Goal: Task Accomplishment & Management: Use online tool/utility

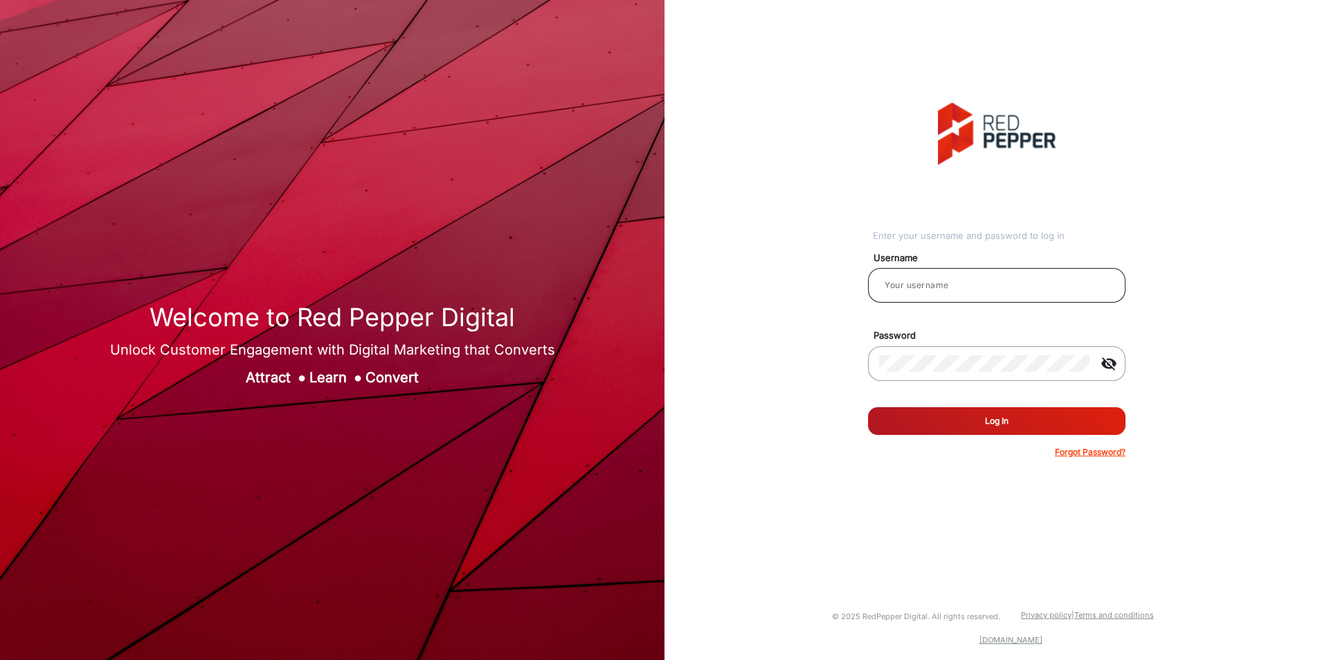
type input "[PERSON_NAME]"
click at [983, 281] on input "[PERSON_NAME]" at bounding box center [996, 285] width 235 height 17
click at [868, 407] on button "Log In" at bounding box center [997, 421] width 258 height 28
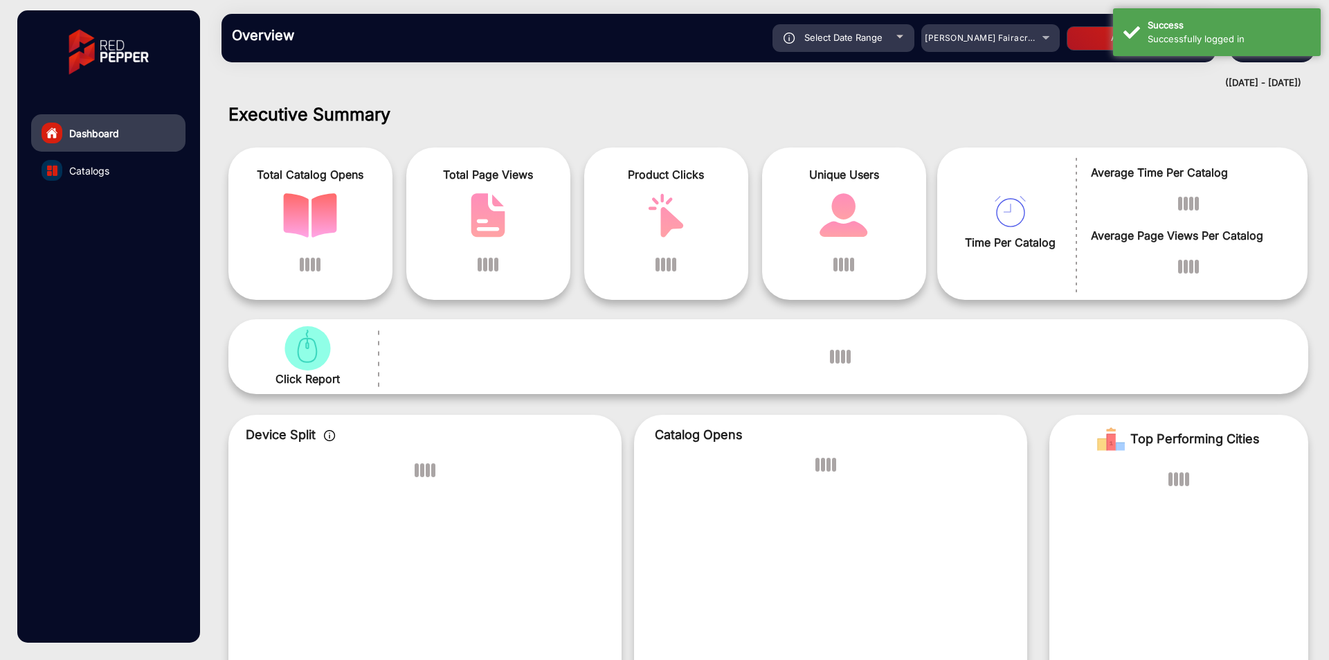
scroll to position [10, 0]
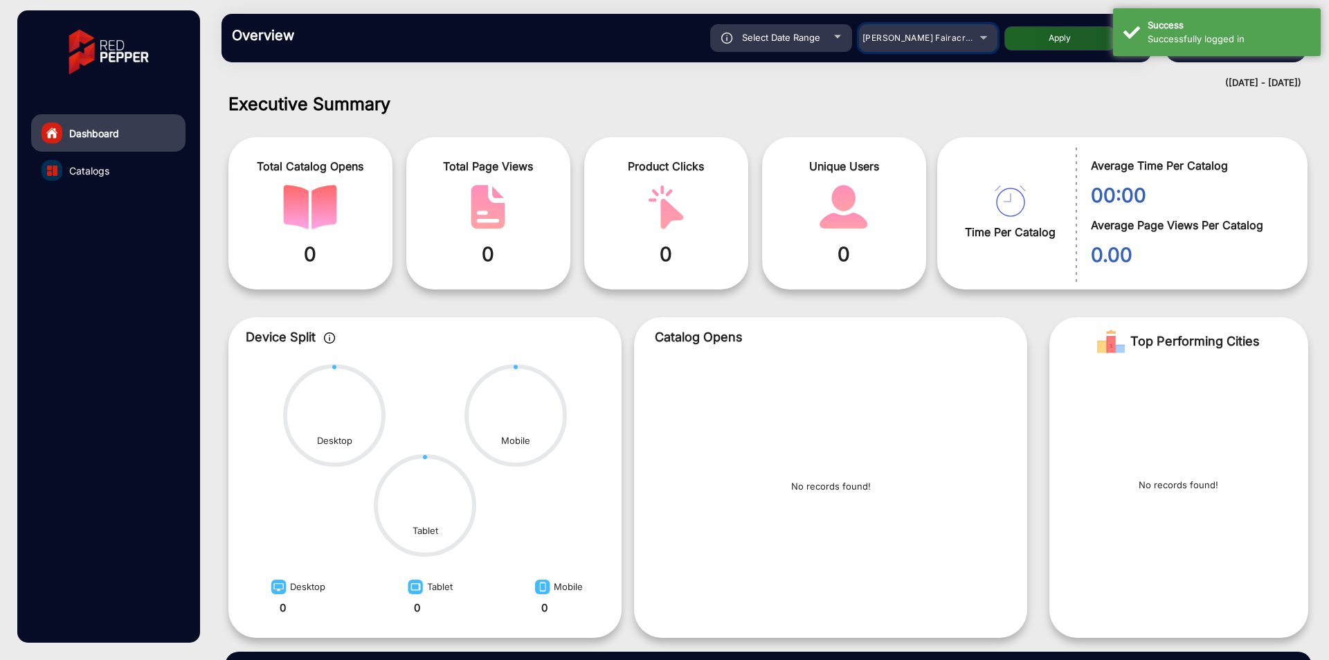
click at [981, 44] on div "[PERSON_NAME] Fairacre Farms" at bounding box center [928, 38] width 138 height 17
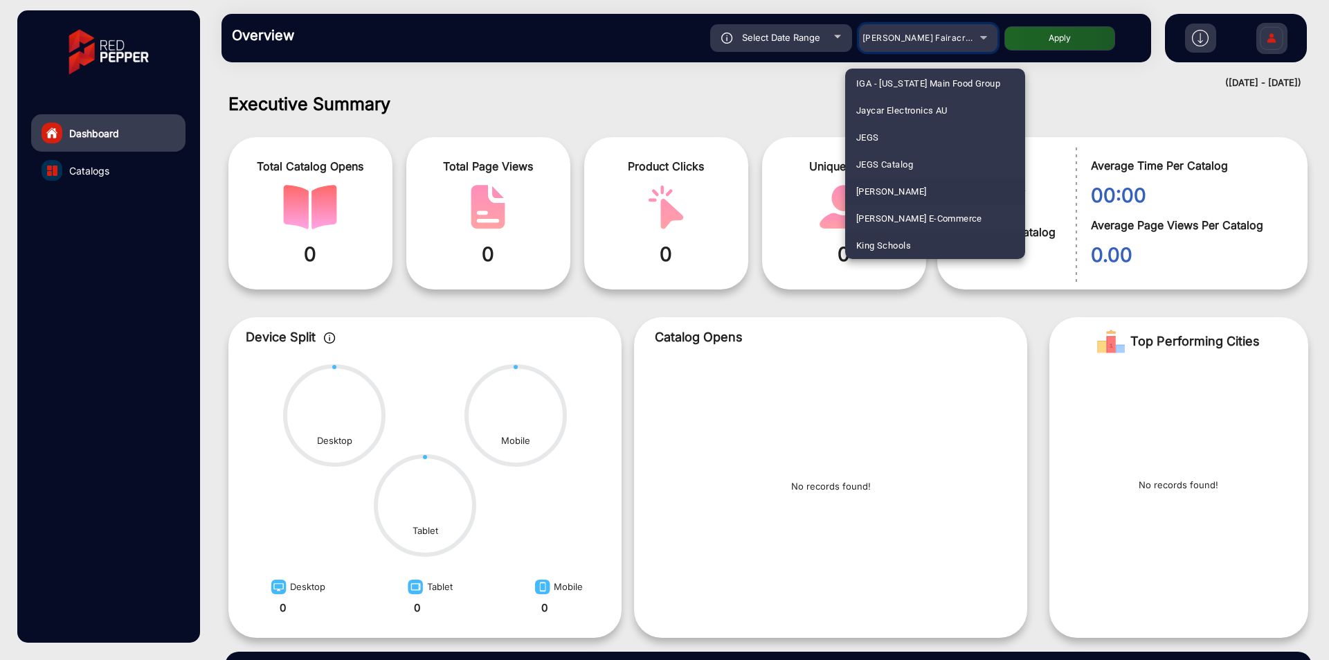
scroll to position [1138, 0]
click at [887, 240] on mat-option "Kohler" at bounding box center [935, 245] width 180 height 27
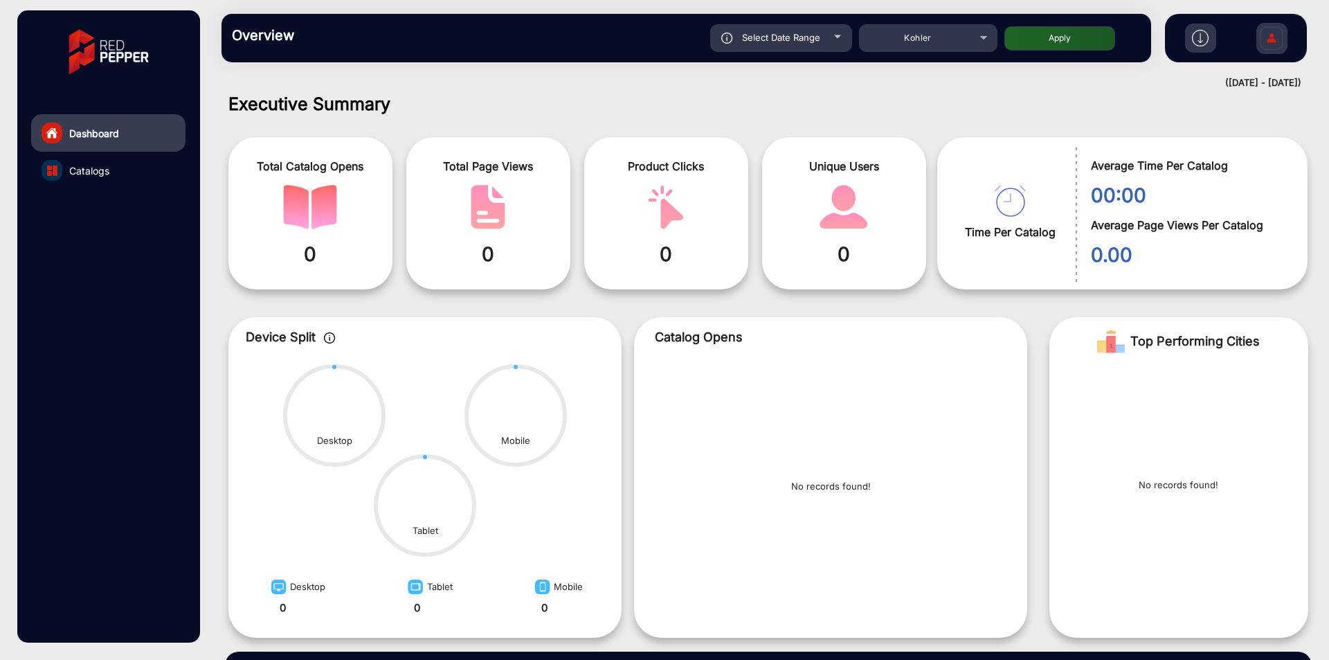
click at [1065, 42] on button "Apply" at bounding box center [1059, 38] width 111 height 24
type input "[DATE]"
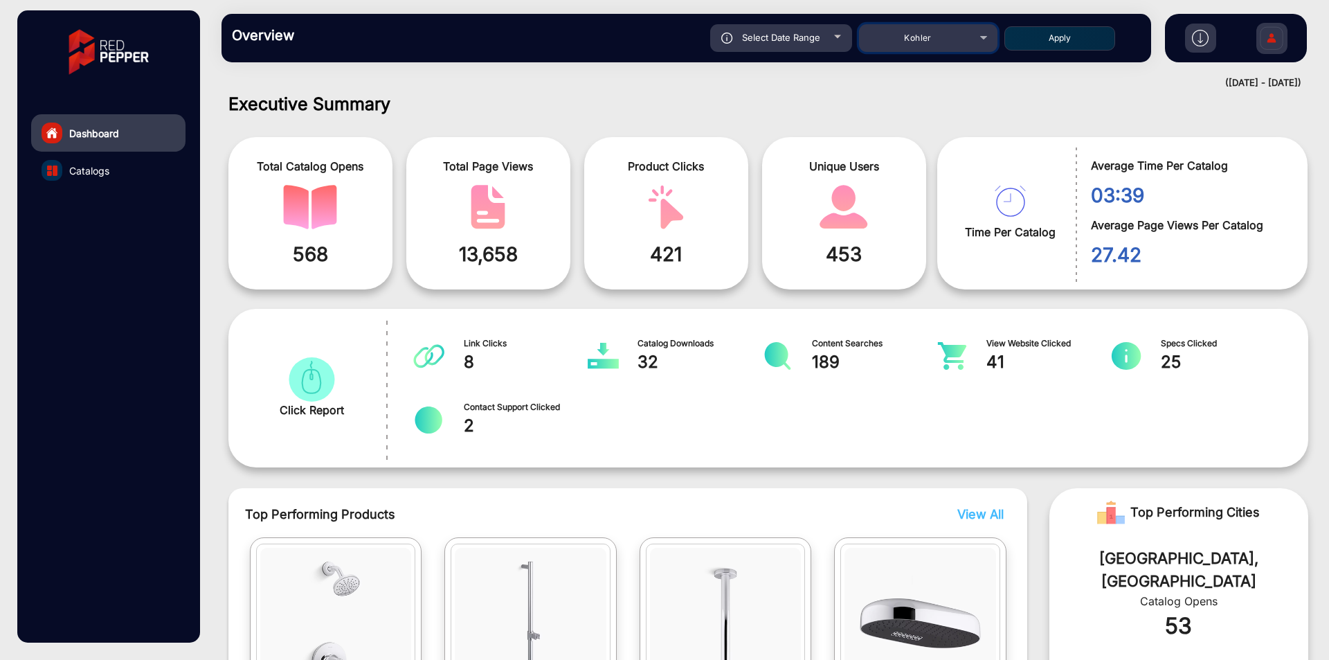
click at [968, 40] on div "Kohler" at bounding box center [918, 38] width 111 height 17
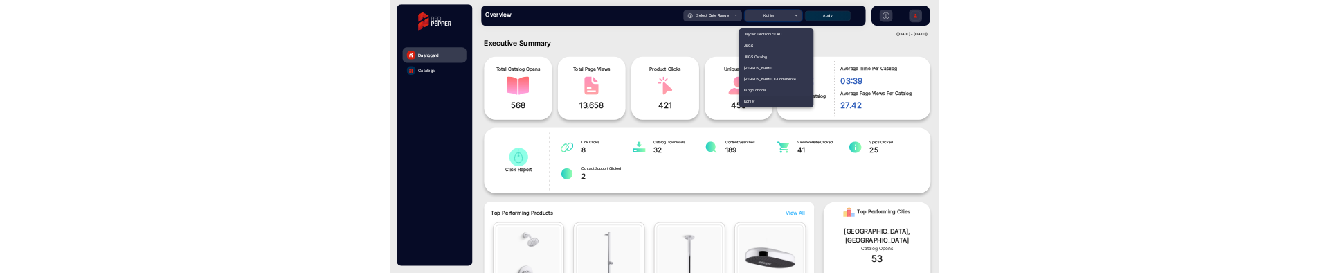
scroll to position [2110, 0]
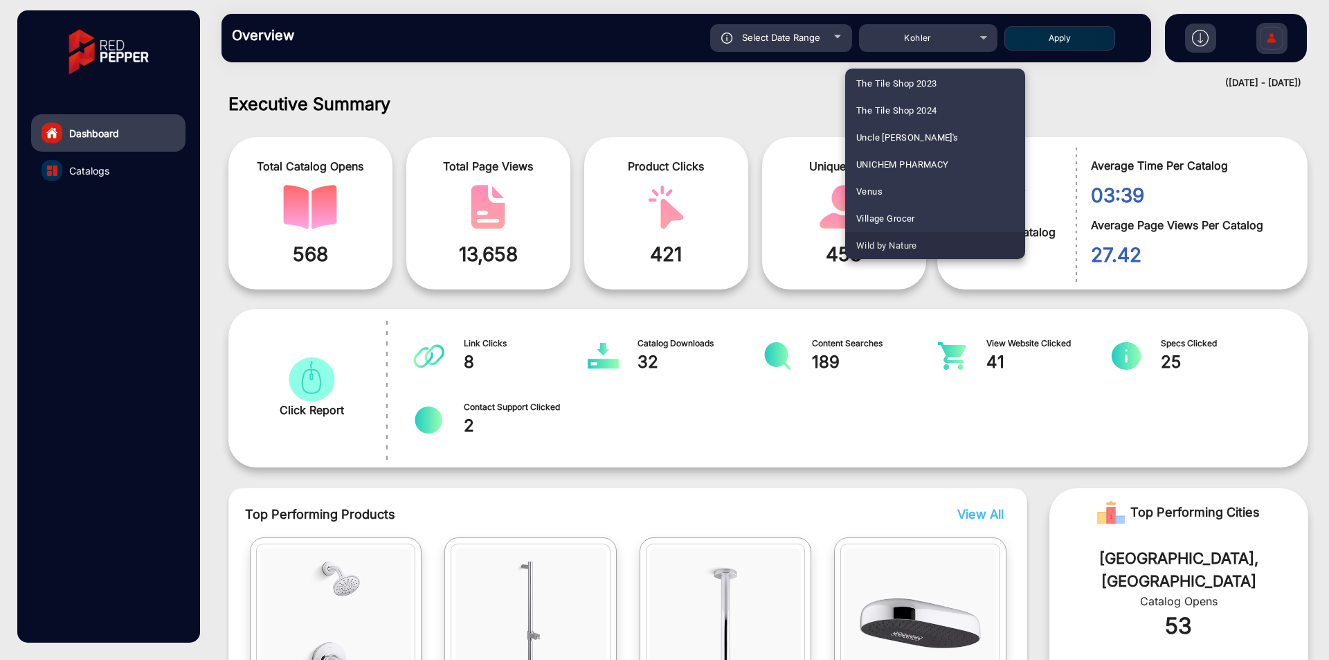
click at [941, 247] on mat-option "Wild by Nature" at bounding box center [935, 245] width 180 height 27
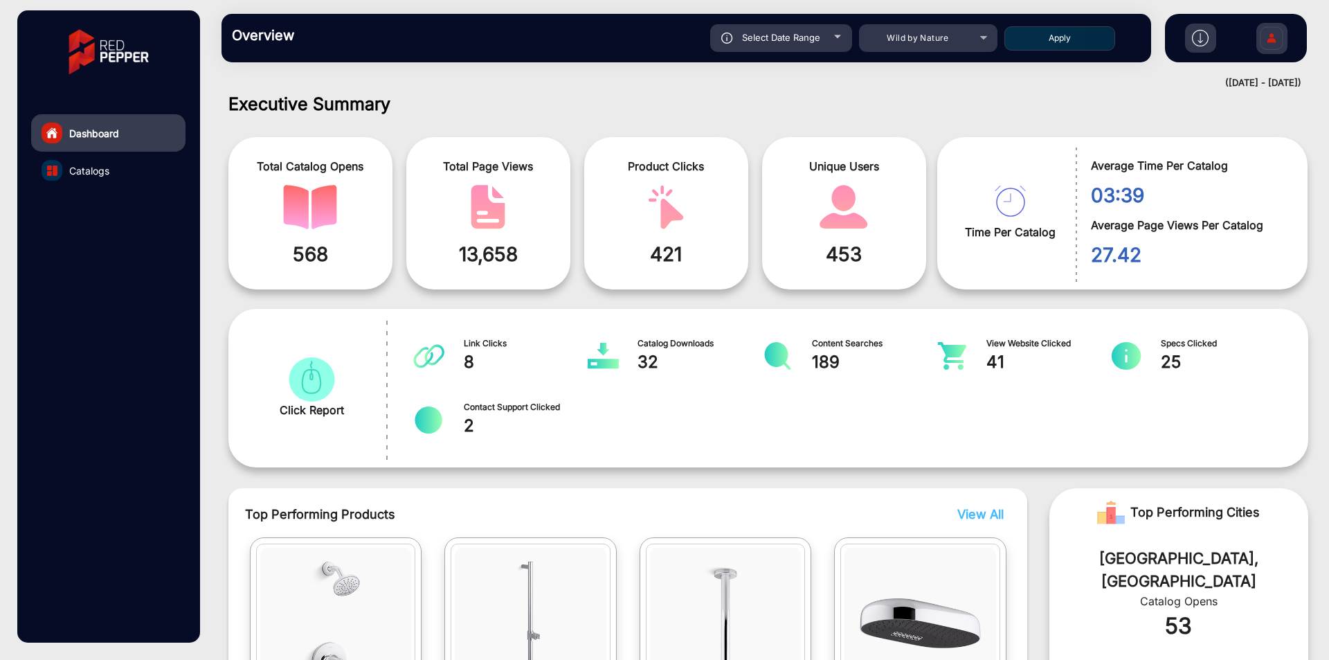
click at [1067, 39] on button "Apply" at bounding box center [1059, 38] width 111 height 24
type input "[DATE]"
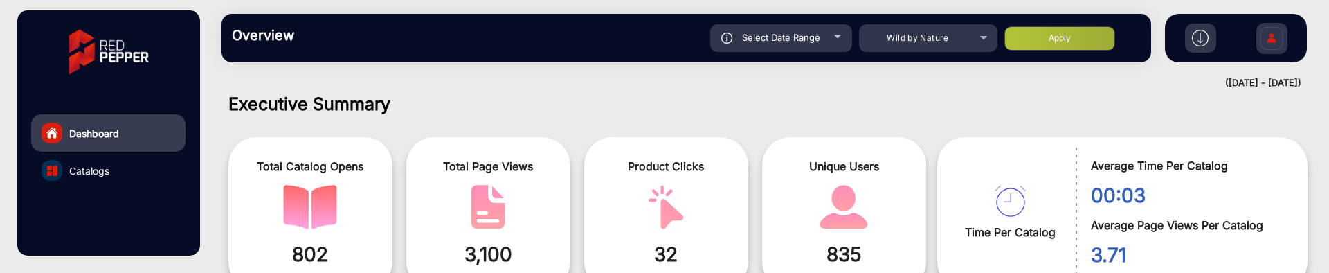
click at [1034, 42] on button "Apply" at bounding box center [1059, 38] width 111 height 24
type input "[DATE]"
click at [1046, 38] on button "Apply" at bounding box center [1059, 38] width 111 height 24
type input "[DATE]"
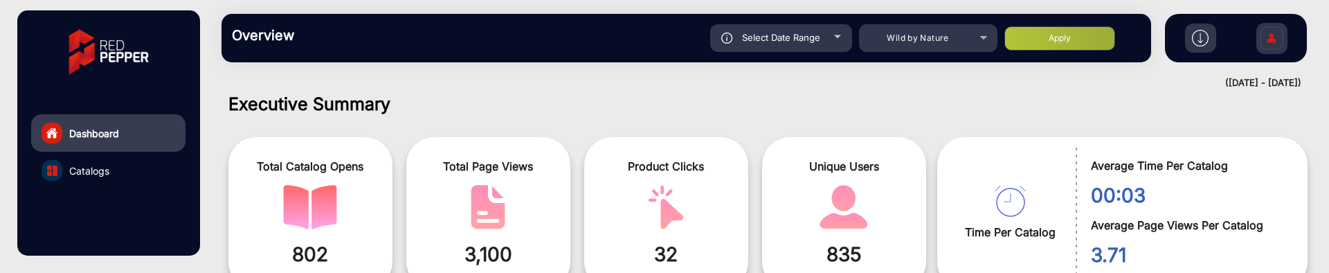
type input "[DATE]"
click at [724, 41] on img at bounding box center [727, 38] width 12 height 11
type input "[DATE]"
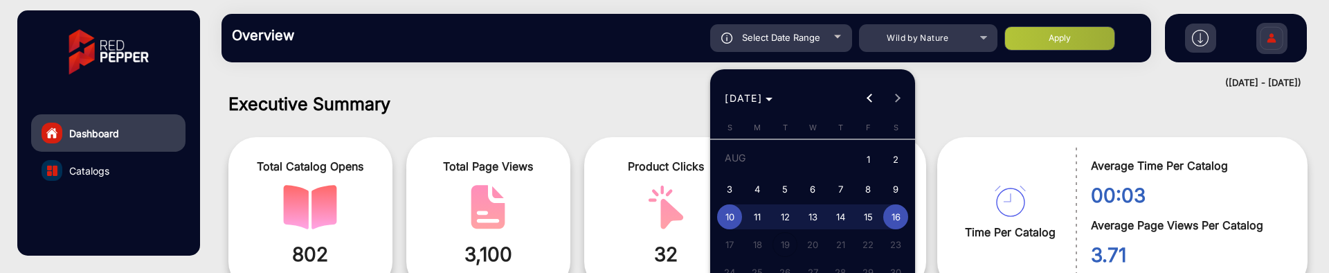
click at [770, 188] on button "4" at bounding box center [757, 189] width 28 height 28
type input "[DATE]"
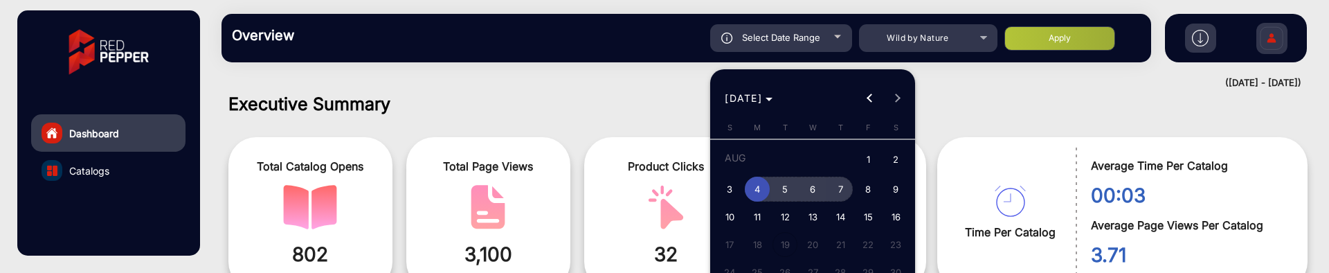
drag, startPoint x: 852, startPoint y: 192, endPoint x: 867, endPoint y: 172, distance: 25.3
click at [854, 192] on button "7" at bounding box center [841, 189] width 28 height 28
click at [1054, 37] on div at bounding box center [664, 136] width 1329 height 273
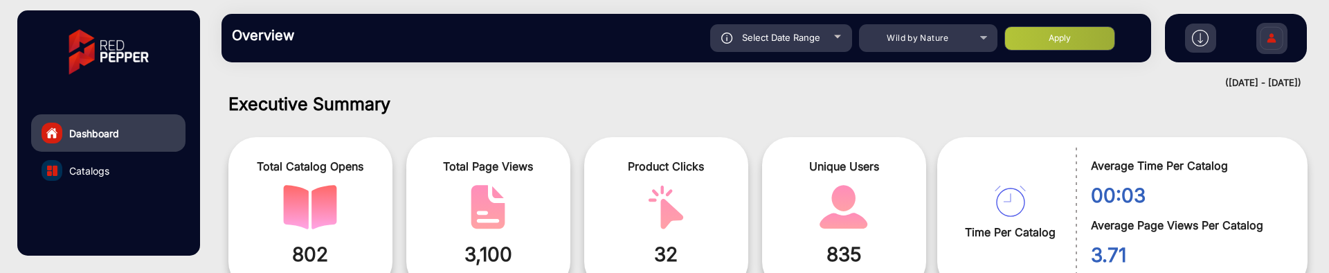
click at [1054, 37] on button "Apply" at bounding box center [1059, 38] width 111 height 24
type input "[DATE]"
drag, startPoint x: 887, startPoint y: 271, endPoint x: 917, endPoint y: 492, distance: 222.8
click at [917, 273] on html "Dashboard Catalogs Overview Reports Understand what makes your customers tick a…" at bounding box center [664, 136] width 1329 height 273
